Goal: Task Accomplishment & Management: Complete application form

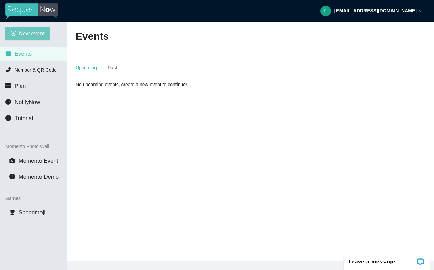
click at [32, 33] on span "New event" at bounding box center [32, 33] width 26 height 8
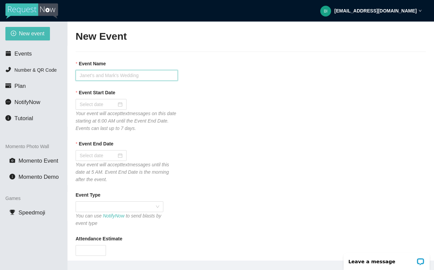
click at [119, 80] on input "Event Name" at bounding box center [127, 75] width 102 height 11
type input "Lions Canterbury Car Show"
click at [115, 102] on div at bounding box center [101, 104] width 43 height 7
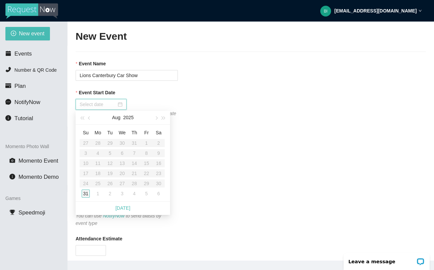
type input "[DATE]"
click at [86, 191] on div "31" at bounding box center [86, 194] width 8 height 8
type input "[DATE]"
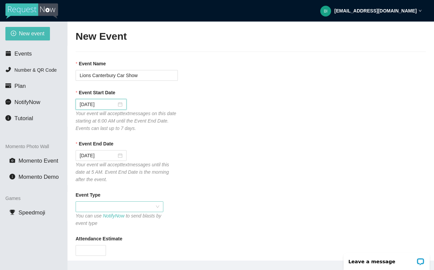
click at [106, 207] on span at bounding box center [120, 207] width 80 height 10
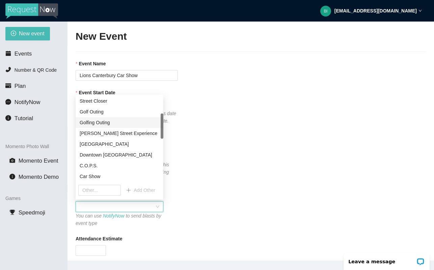
scroll to position [70, 0]
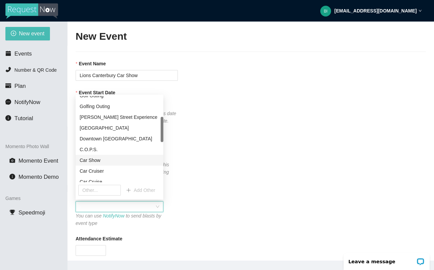
click at [118, 160] on div "Car Show" at bounding box center [120, 160] width 80 height 7
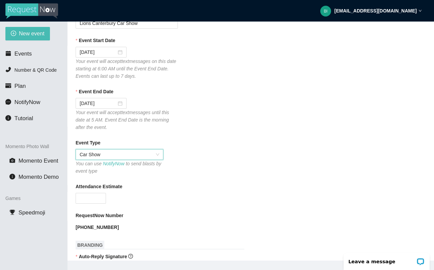
scroll to position [62, 0]
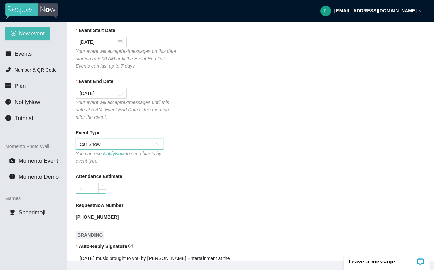
click at [103, 184] on span "Increase Value" at bounding box center [101, 186] width 7 height 6
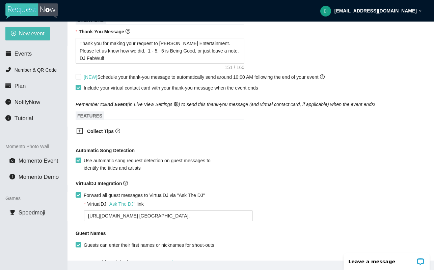
scroll to position [329, 0]
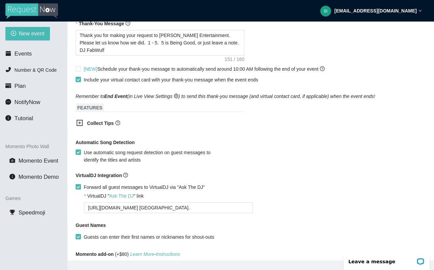
type input "1000"
click at [79, 185] on input "Forward all guest messages to VirtualDJ via "Ask The DJ"" at bounding box center [78, 186] width 5 height 5
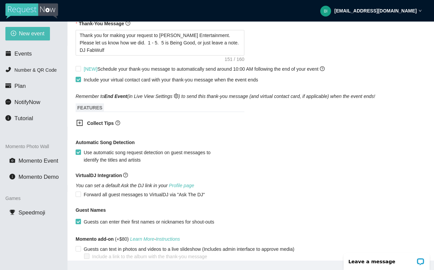
click at [84, 191] on div "You can set a default Ask the DJ link in your Profile page Forward all guest me…" at bounding box center [149, 190] width 146 height 17
click at [83, 195] on span "Forward all guest messages to VirtualDJ via "Ask The DJ"" at bounding box center [144, 194] width 126 height 7
click at [80, 195] on input "Forward all guest messages to VirtualDJ via "Ask The DJ"" at bounding box center [78, 194] width 5 height 5
checkbox input "true"
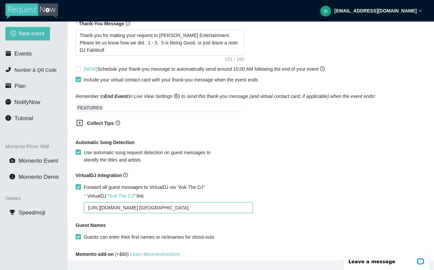
drag, startPoint x: 215, startPoint y: 206, endPoint x: 37, endPoint y: 202, distance: 177.8
click at [37, 202] on section "New event Events Number & QR Code Plan NotifyNow Tutorial Momento Photo Wall Mo…" at bounding box center [217, 157] width 434 height 270
type textarea "[URL][DOMAIN_NAME]"
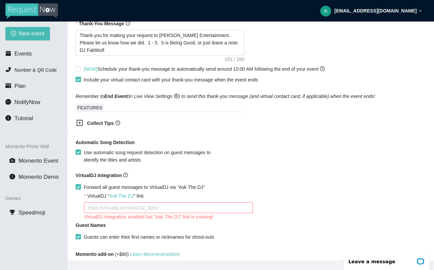
click at [79, 186] on input "Forward all guest messages to VirtualDJ via "Ask The DJ"" at bounding box center [78, 186] width 5 height 5
checkbox input "false"
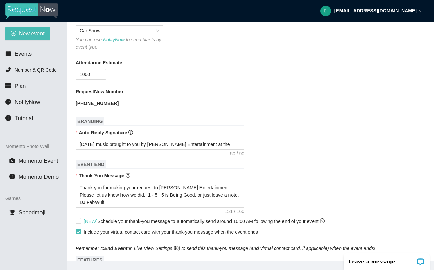
scroll to position [159, 0]
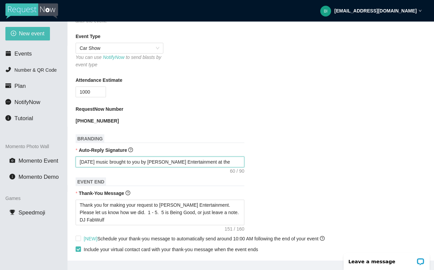
click at [223, 163] on textarea "[DATE] music brought to you by [PERSON_NAME] Entertainment at the" at bounding box center [160, 162] width 169 height 11
type textarea "[DATE] music brought to you by [PERSON_NAME] Entertainment at the"
type textarea "[DATE] music brought to you by [PERSON_NAME] Entertainment at the L"
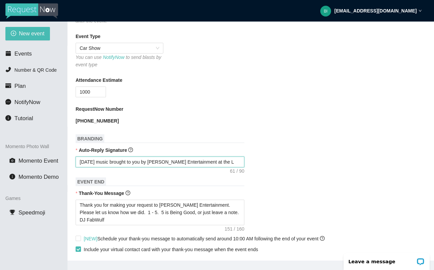
type textarea "[DATE] music brought to you by [PERSON_NAME] Entertainment at the Li"
type textarea "[DATE] music brought to you by [PERSON_NAME] Entertainment at the Lio"
type textarea "[DATE] music brought to you by [PERSON_NAME] Entertainment at the Lion"
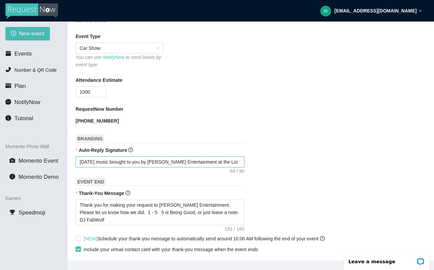
type textarea "[DATE] music brought to you by [PERSON_NAME] Entertainment at the Lion"
type textarea "[DATE] music brought to you by [PERSON_NAME] Entertainment at the Lions"
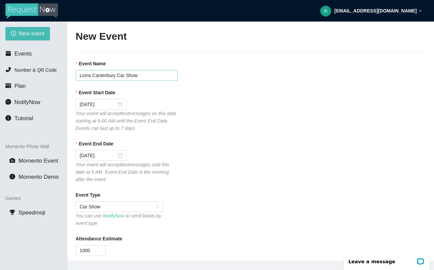
scroll to position [0, 0]
type textarea "[DATE] music brought to you by [PERSON_NAME] Entertainment at the Lions"
click at [78, 75] on input "Lions Canterbury Car Show" at bounding box center [127, 75] width 102 height 11
drag, startPoint x: 133, startPoint y: 75, endPoint x: 200, endPoint y: 78, distance: 66.9
click at [200, 78] on div "Event Name 2nd Annual Lake Orions Lions Club Car Show Canterbury Car Show" at bounding box center [251, 70] width 350 height 21
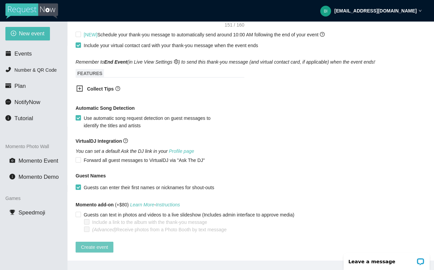
scroll to position [368, 0]
type input "2nd Annual Lake Orions Lions Club Car Show"
click at [97, 244] on span "Create event" at bounding box center [94, 247] width 27 height 7
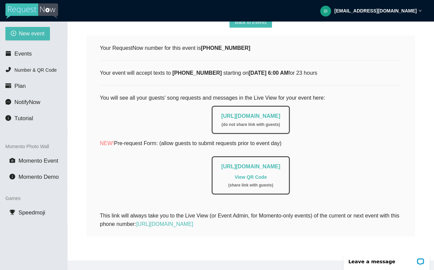
scroll to position [88, 0]
click at [233, 113] on link "[URL][DOMAIN_NAME]" at bounding box center [250, 116] width 59 height 6
